Goal: Transaction & Acquisition: Book appointment/travel/reservation

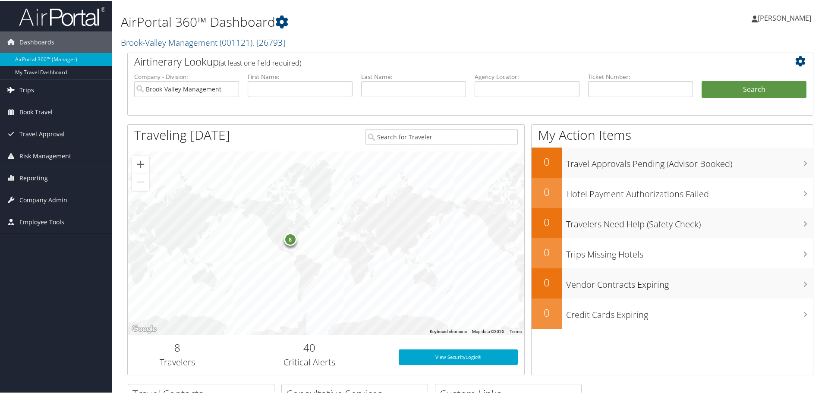
click at [62, 93] on link "Trips" at bounding box center [56, 90] width 112 height 22
click at [35, 172] on span "Book Travel" at bounding box center [35, 176] width 33 height 22
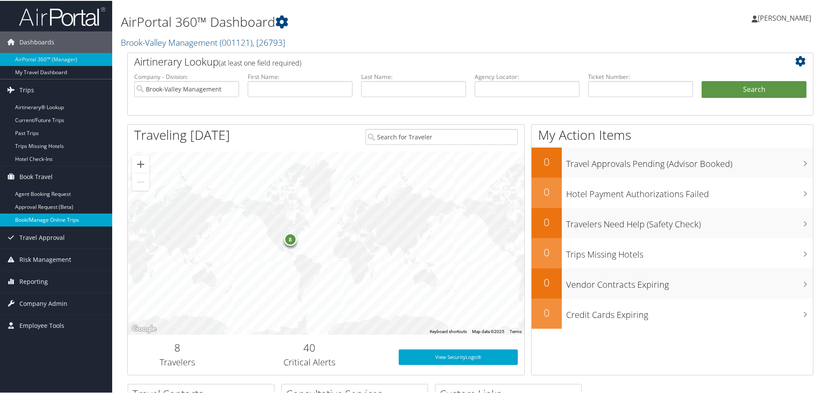
click at [36, 213] on link "Book/Manage Online Trips" at bounding box center [56, 219] width 112 height 13
